Goal: Information Seeking & Learning: Learn about a topic

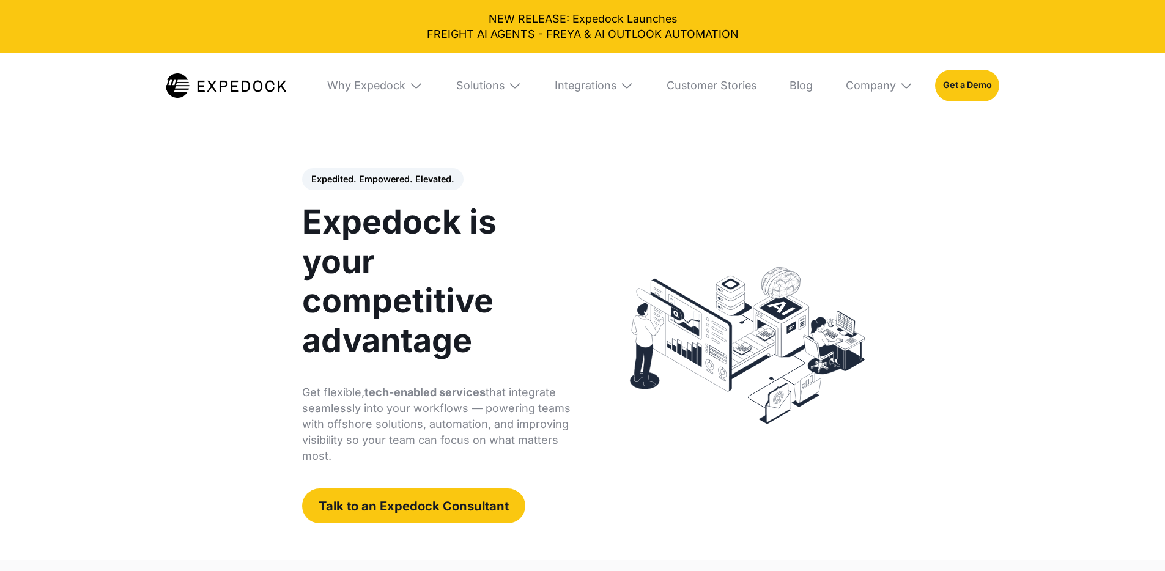
select select
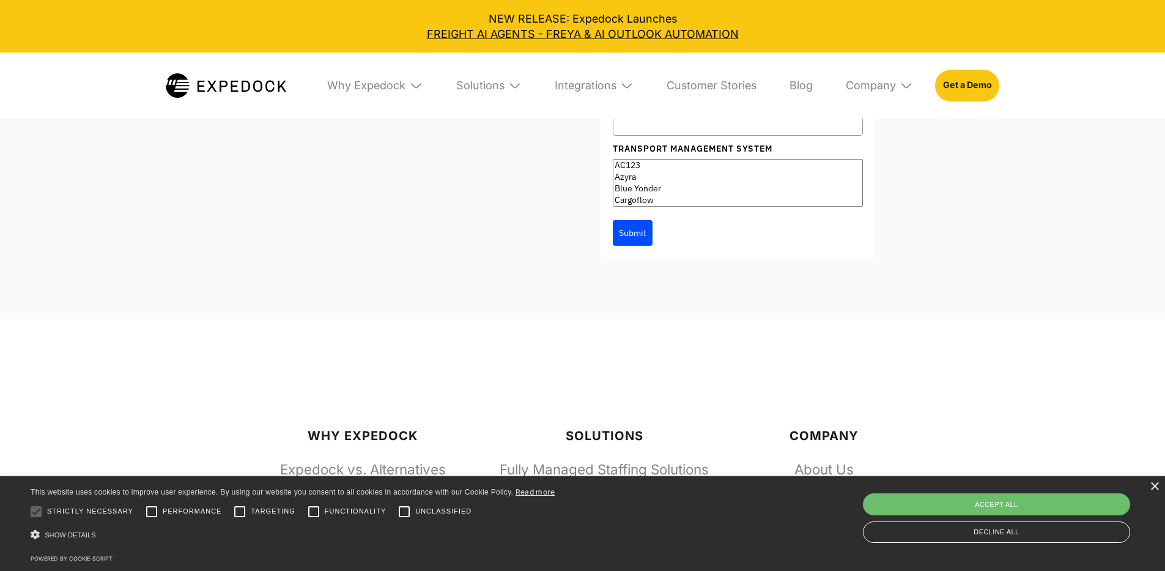
scroll to position [4472, 0]
click at [1155, 487] on div "×" at bounding box center [1154, 487] width 9 height 9
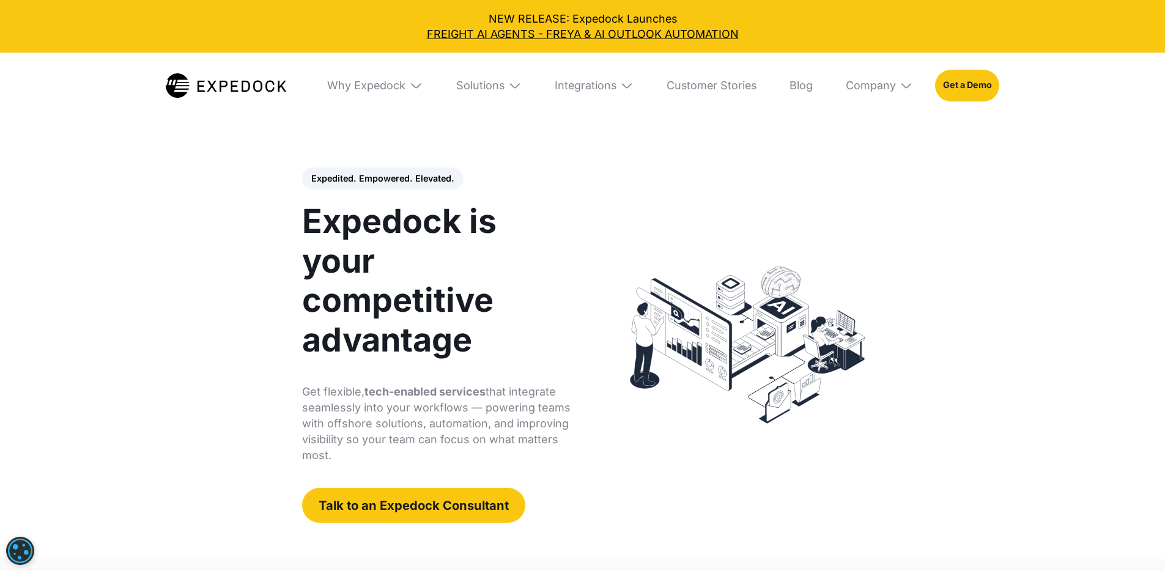
scroll to position [0, 0]
click at [659, 161] on div "Expedited. Empowered. Elevated. Automate Freight Document Extraction at 99.97% …" at bounding box center [582, 345] width 615 height 428
click at [509, 82] on div "Solutions" at bounding box center [488, 86] width 87 height 66
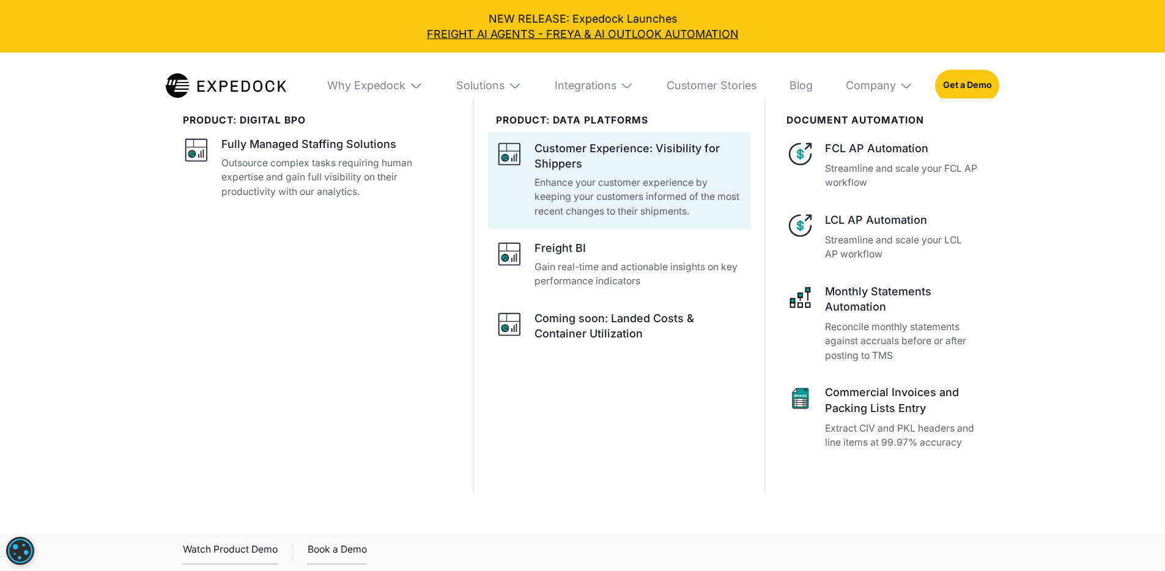
scroll to position [297, 0]
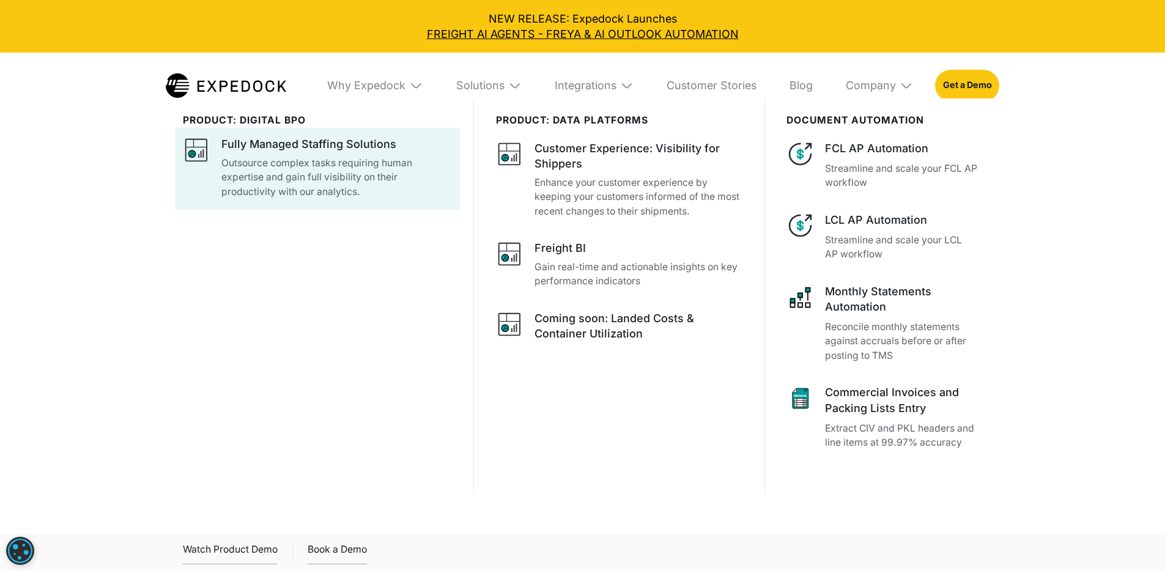
click at [443, 199] on p "Outsource complex tasks requiring human expertise and gain full visibility on t…" at bounding box center [336, 177] width 231 height 43
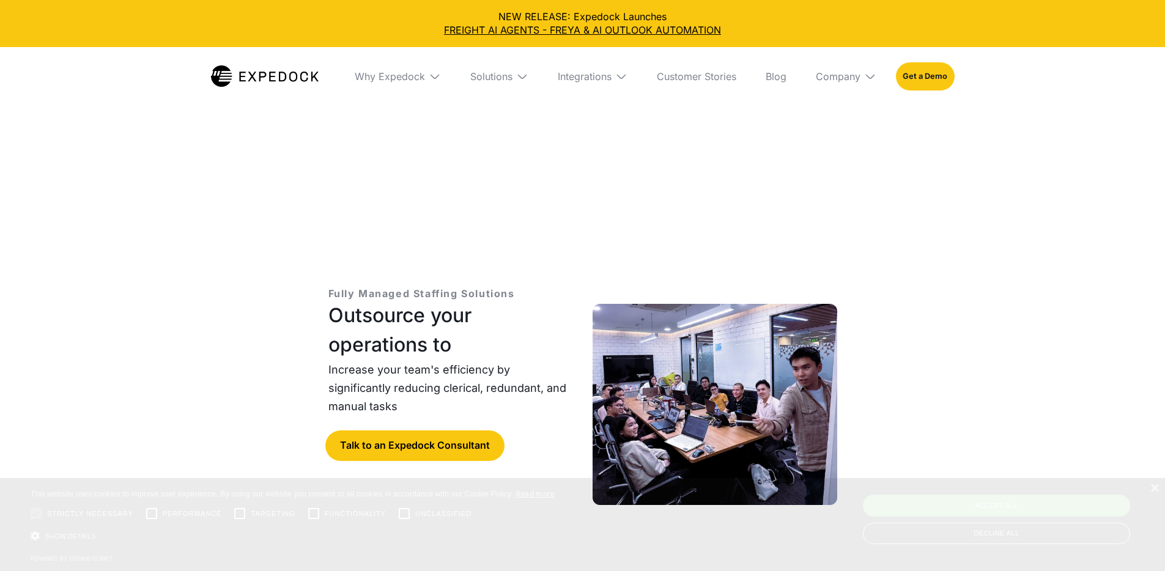
select select
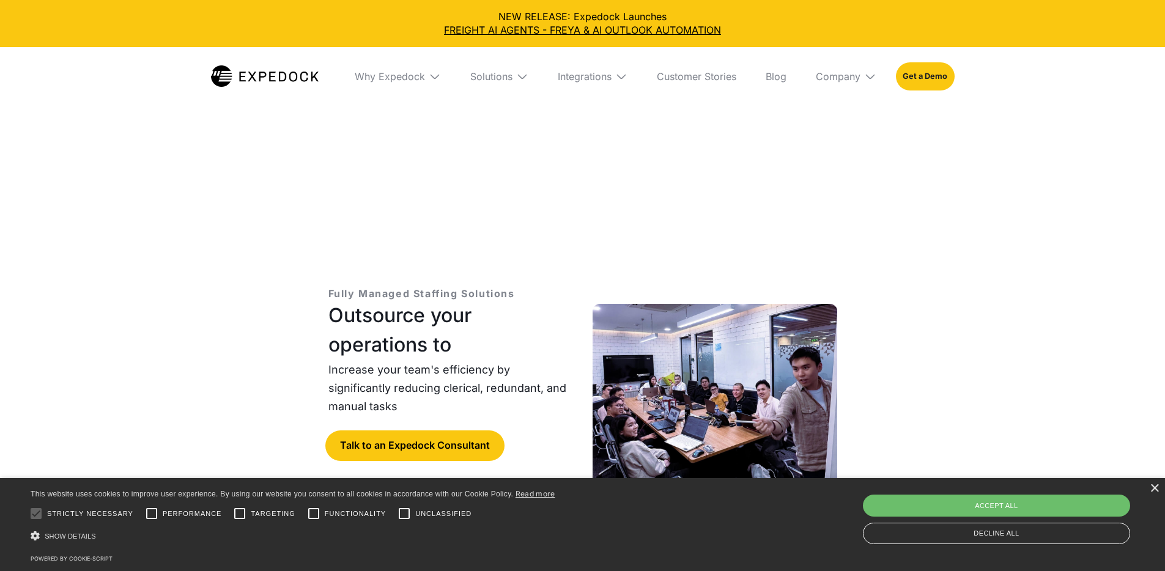
scroll to position [9, 0]
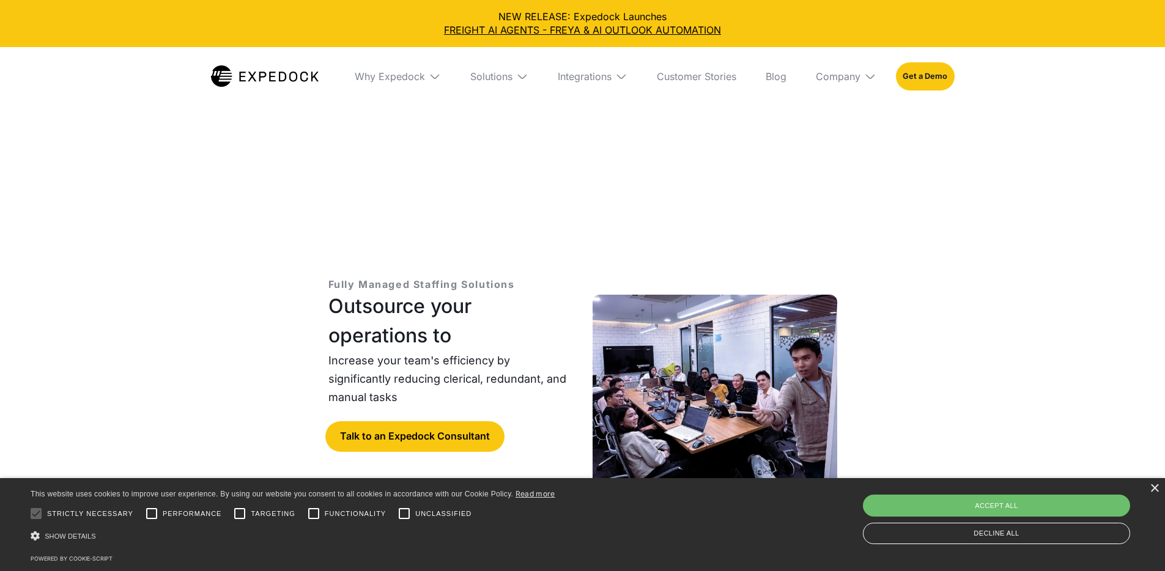
click at [429, 74] on img at bounding box center [435, 76] width 12 height 12
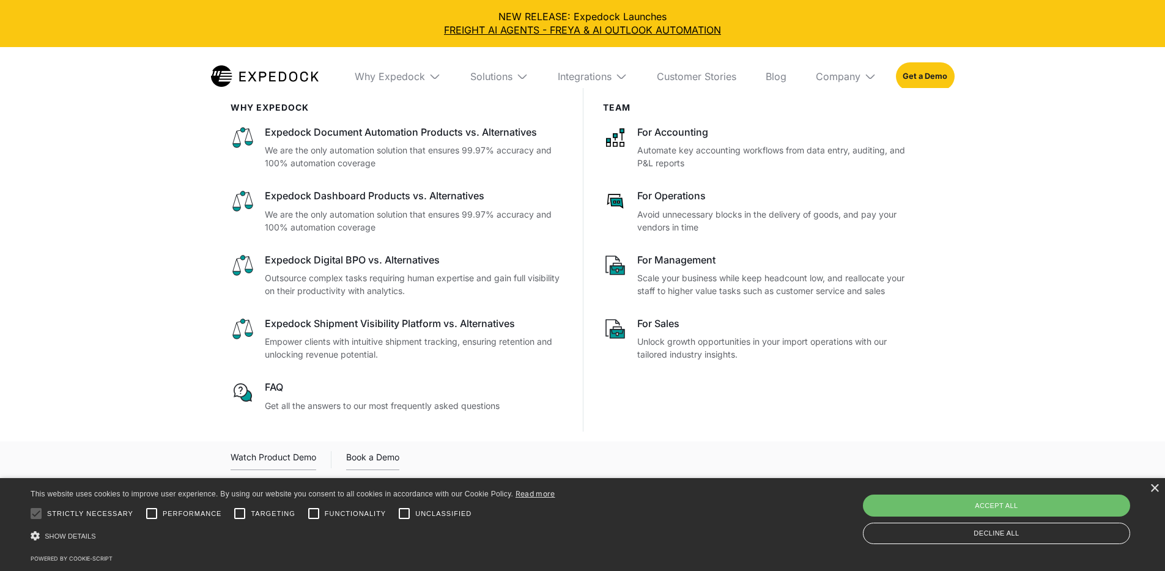
scroll to position [1026, 0]
click at [612, 73] on div "Integrations" at bounding box center [585, 76] width 54 height 12
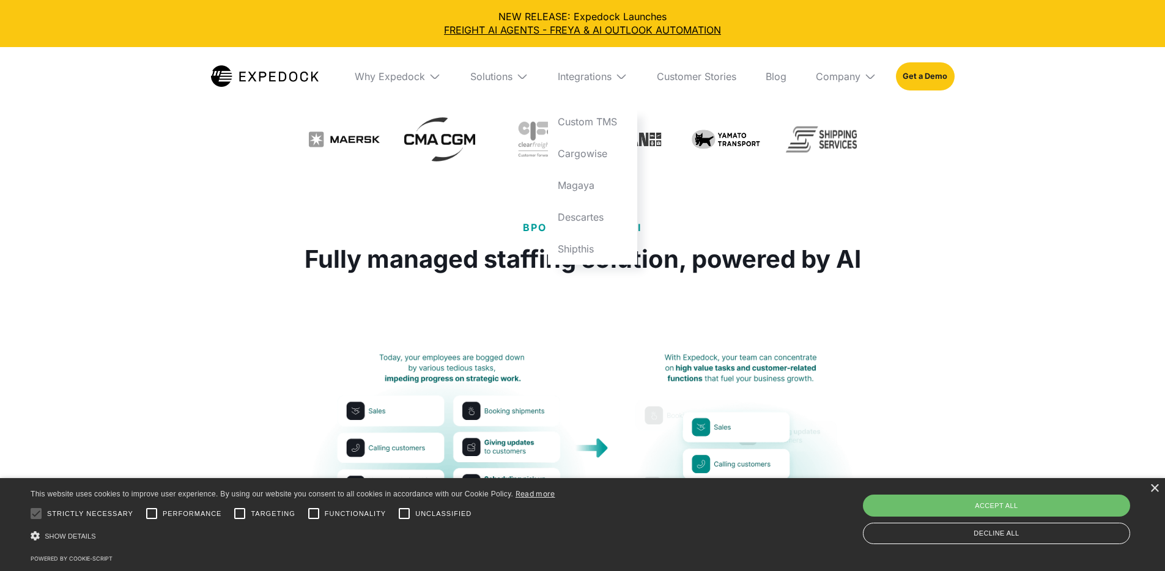
scroll to position [0, 0]
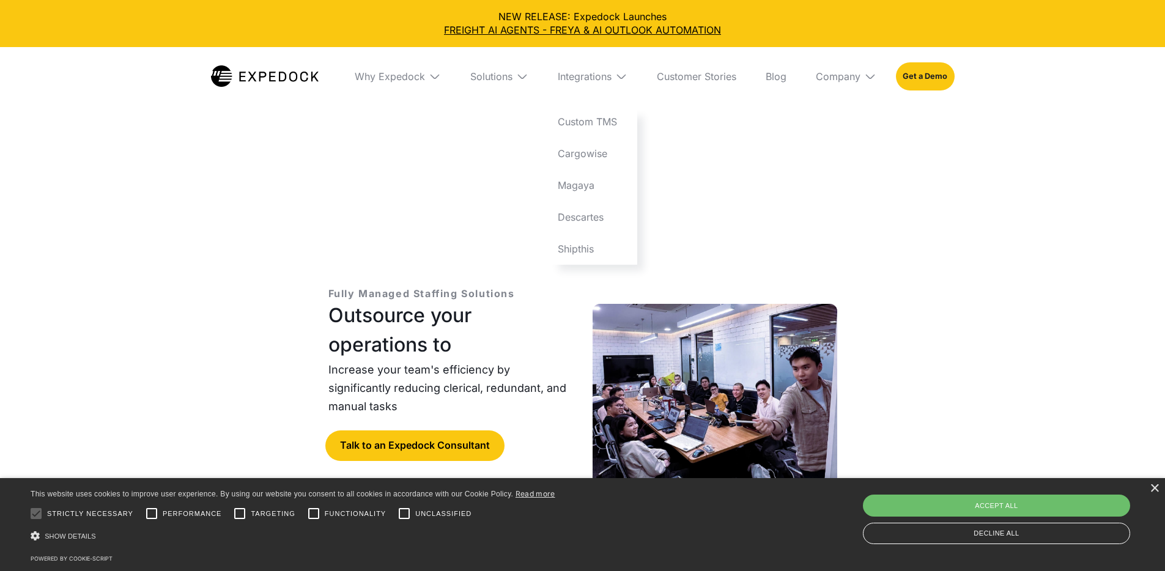
click at [519, 78] on img at bounding box center [522, 76] width 12 height 12
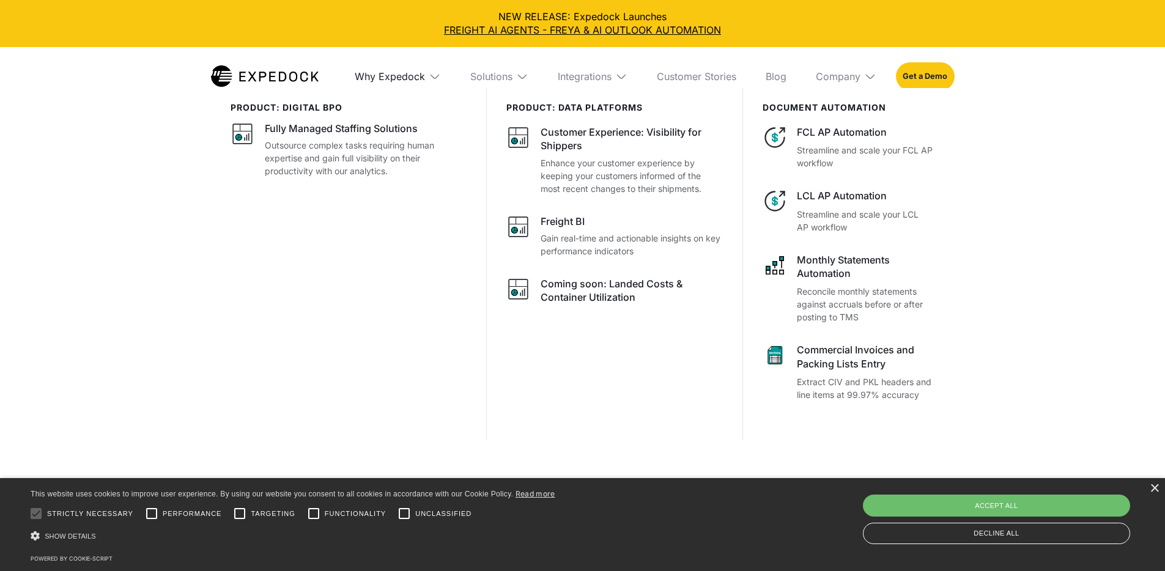
click at [401, 76] on div "Why Expedock" at bounding box center [390, 76] width 70 height 12
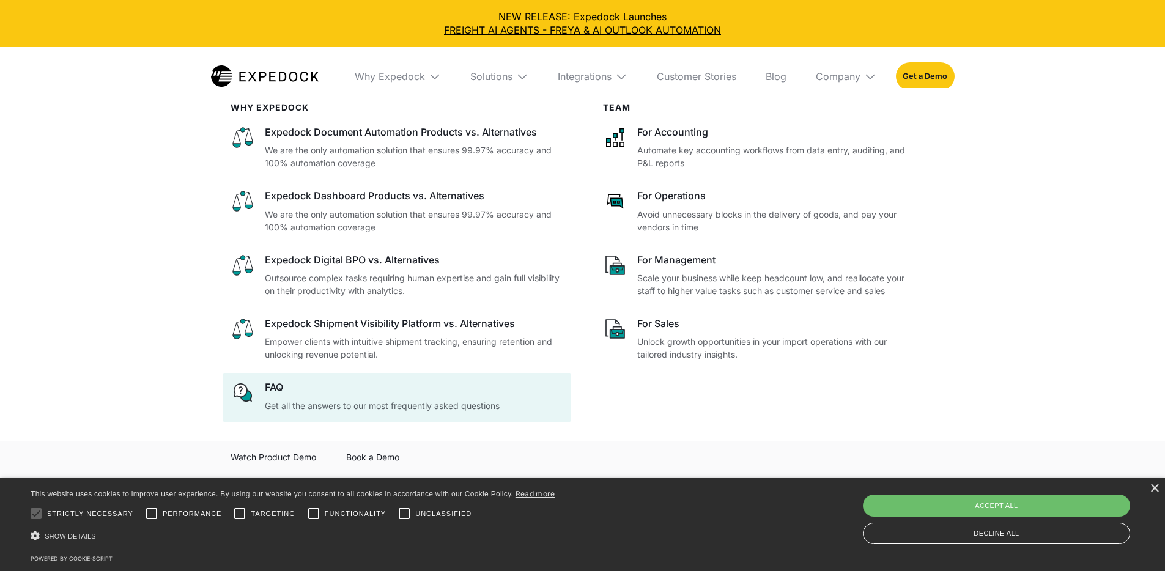
click at [485, 412] on p "Get all the answers to our most frequently asked questions" at bounding box center [414, 405] width 298 height 13
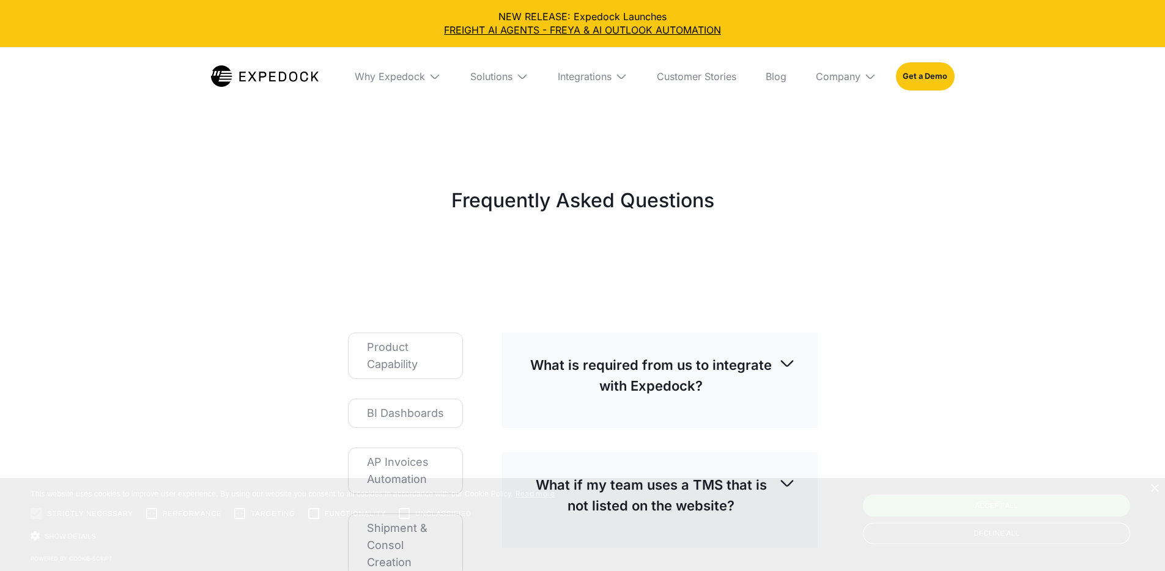
select select
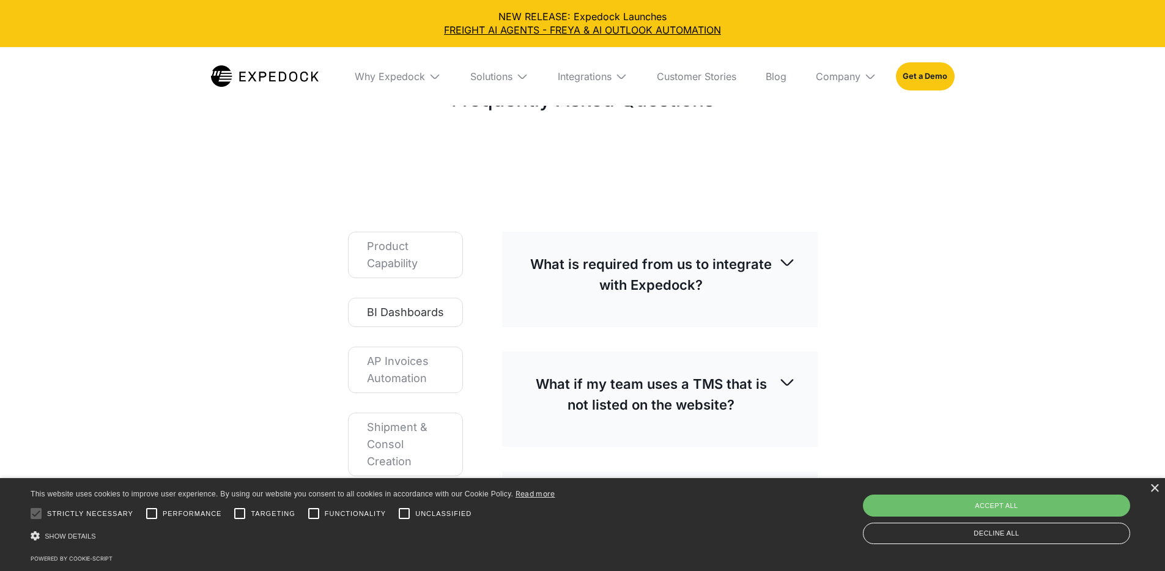
scroll to position [103, 0]
click at [792, 252] on img at bounding box center [787, 260] width 17 height 17
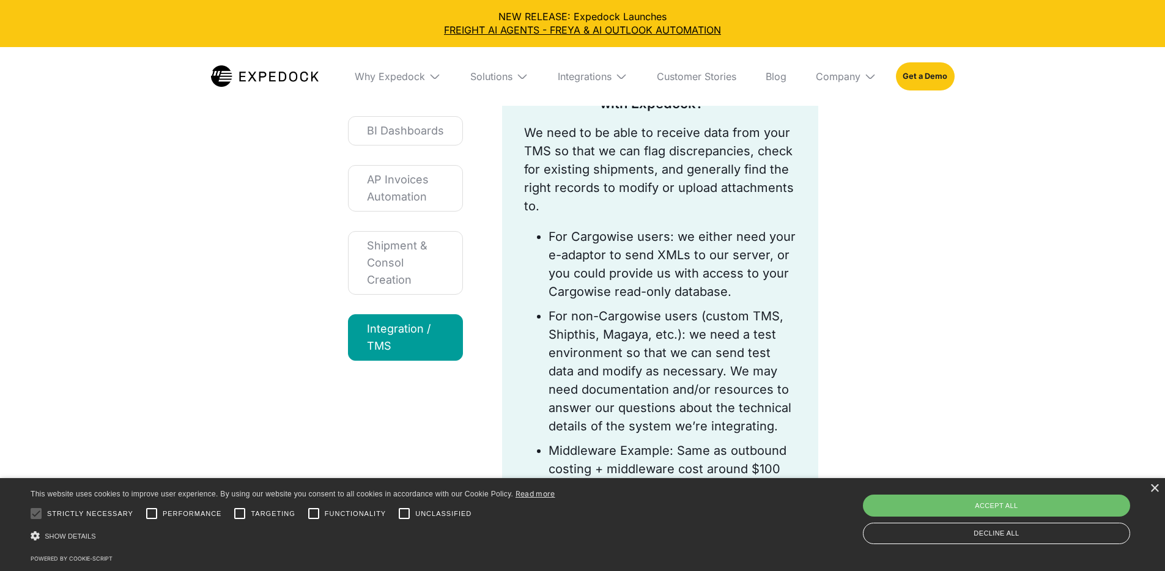
scroll to position [283, 0]
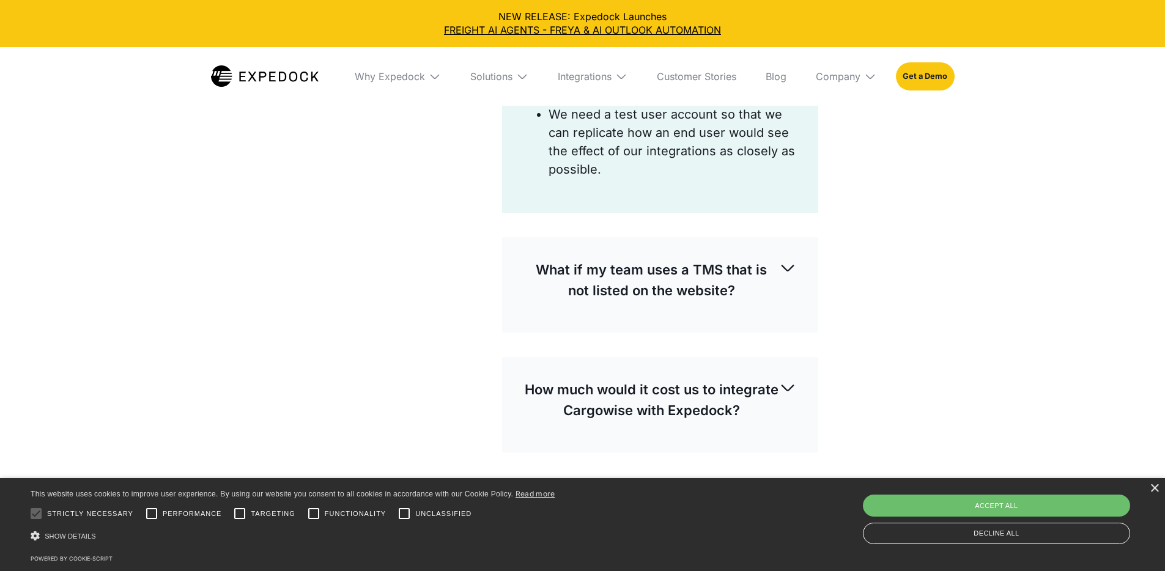
click at [773, 259] on p "What if my team uses a TMS that is not listed on the website?" at bounding box center [652, 280] width 256 height 42
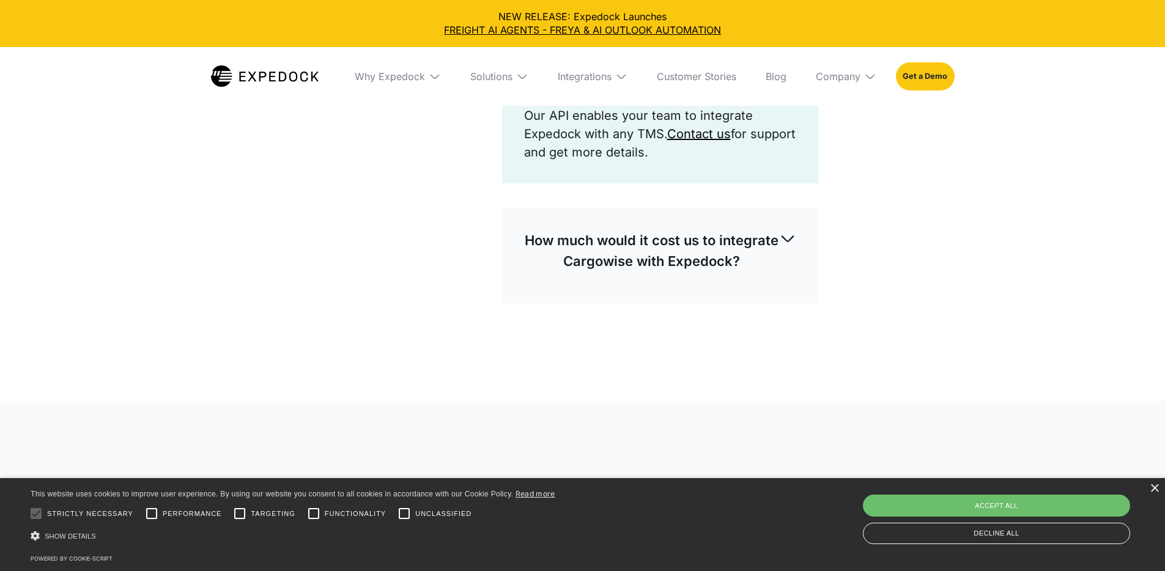
scroll to position [972, 0]
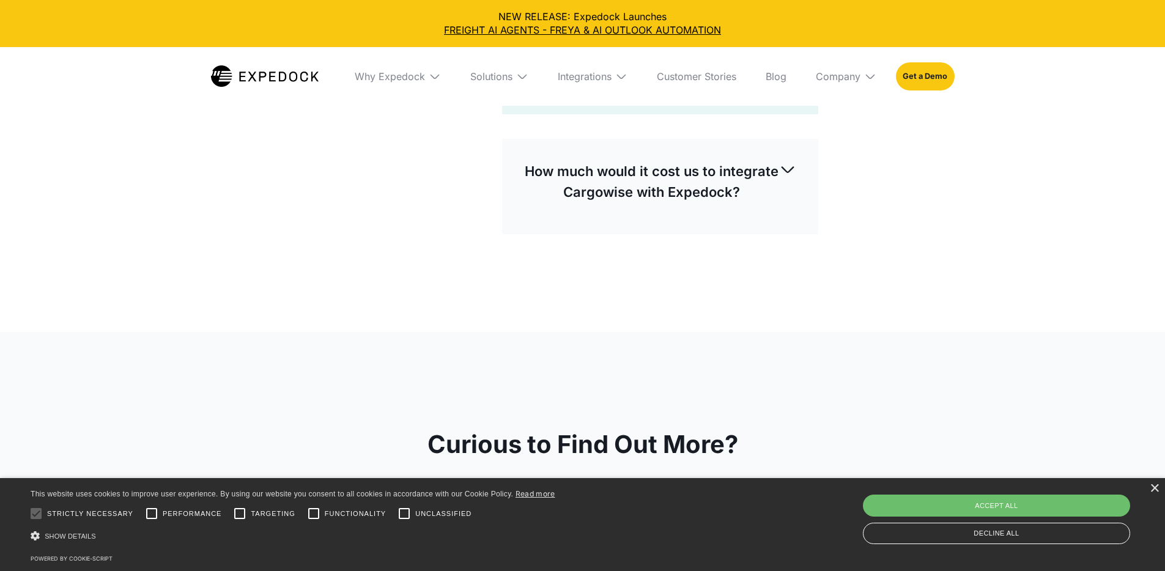
click at [753, 161] on p "How much would it cost us to integrate Cargowise with Expedock?" at bounding box center [652, 182] width 256 height 42
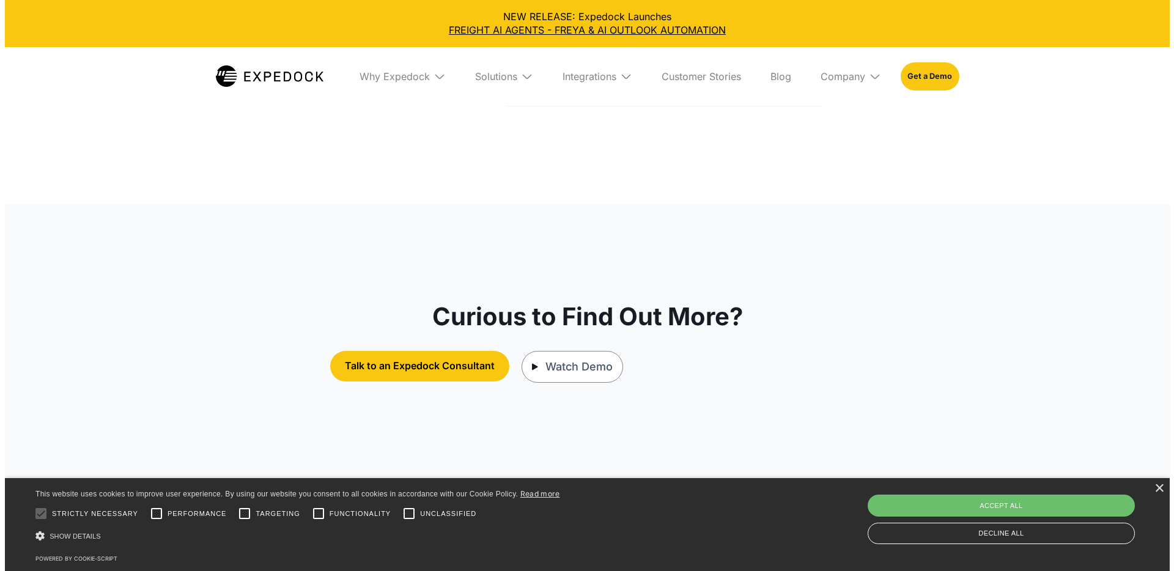
scroll to position [1489, 0]
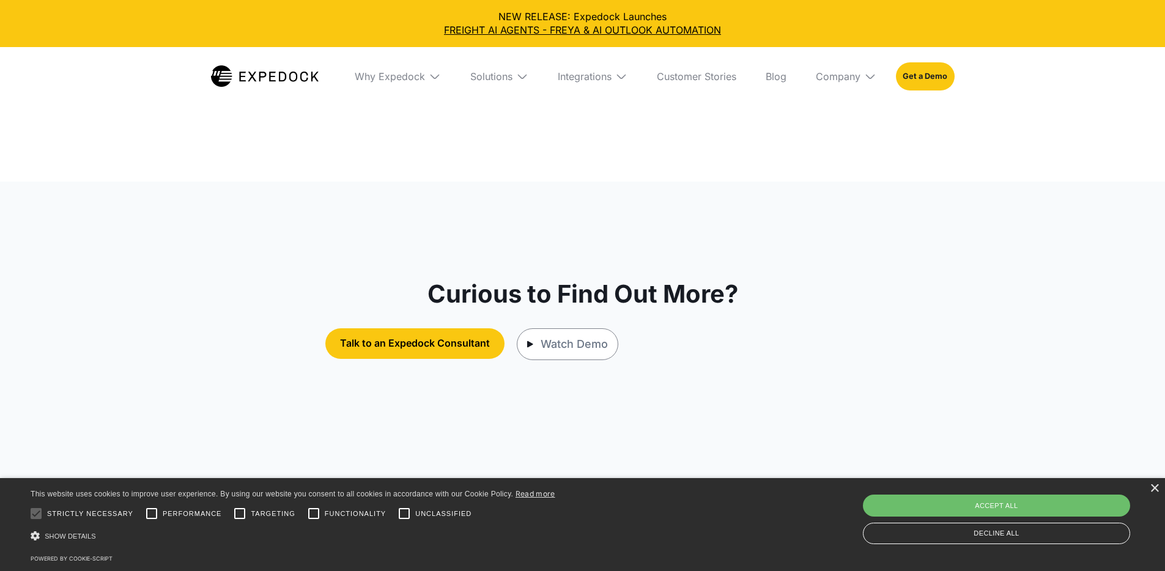
click at [608, 336] on div "Watch Demo" at bounding box center [574, 344] width 67 height 16
